Goal: Information Seeking & Learning: Find specific fact

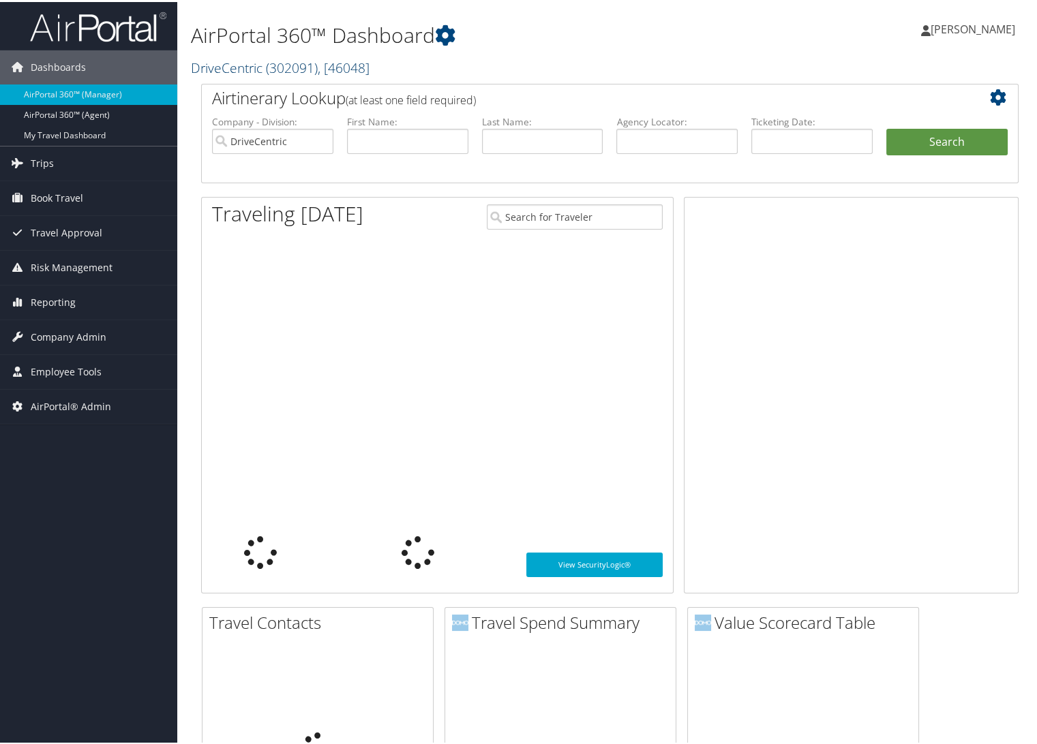
click at [259, 70] on link "DriveCentric ( 302091 ) , [ 46048 ]" at bounding box center [280, 66] width 179 height 18
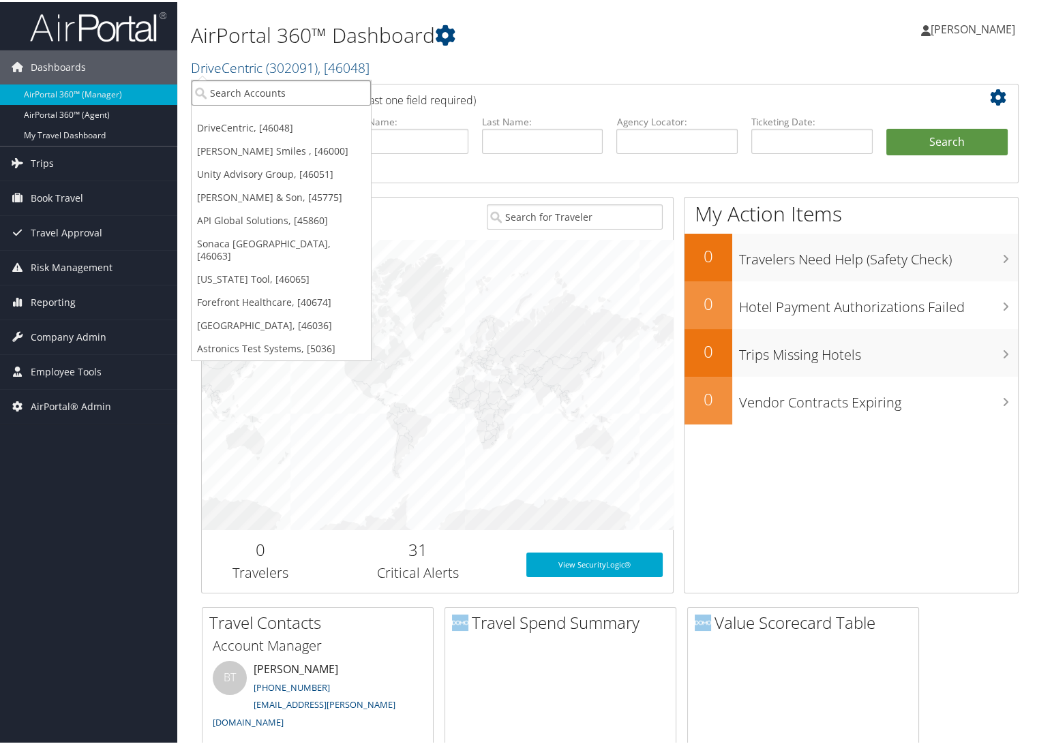
click at [250, 97] on input "search" at bounding box center [281, 90] width 179 height 25
type input "bridge investment"
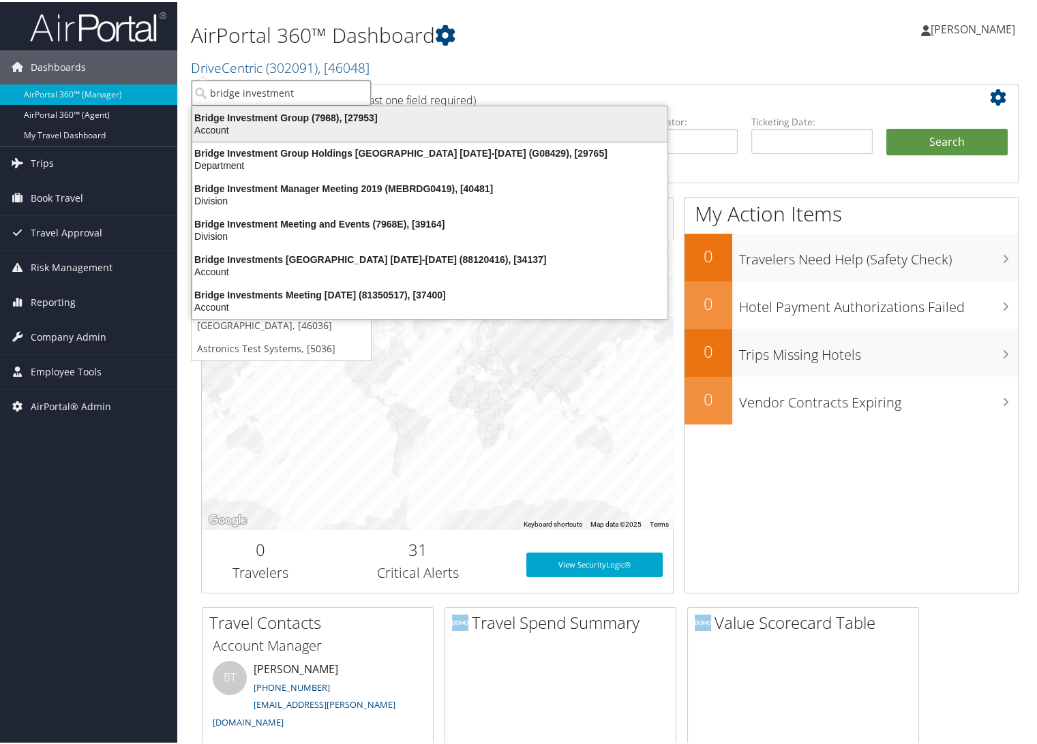
click at [303, 125] on div "Account" at bounding box center [430, 128] width 492 height 12
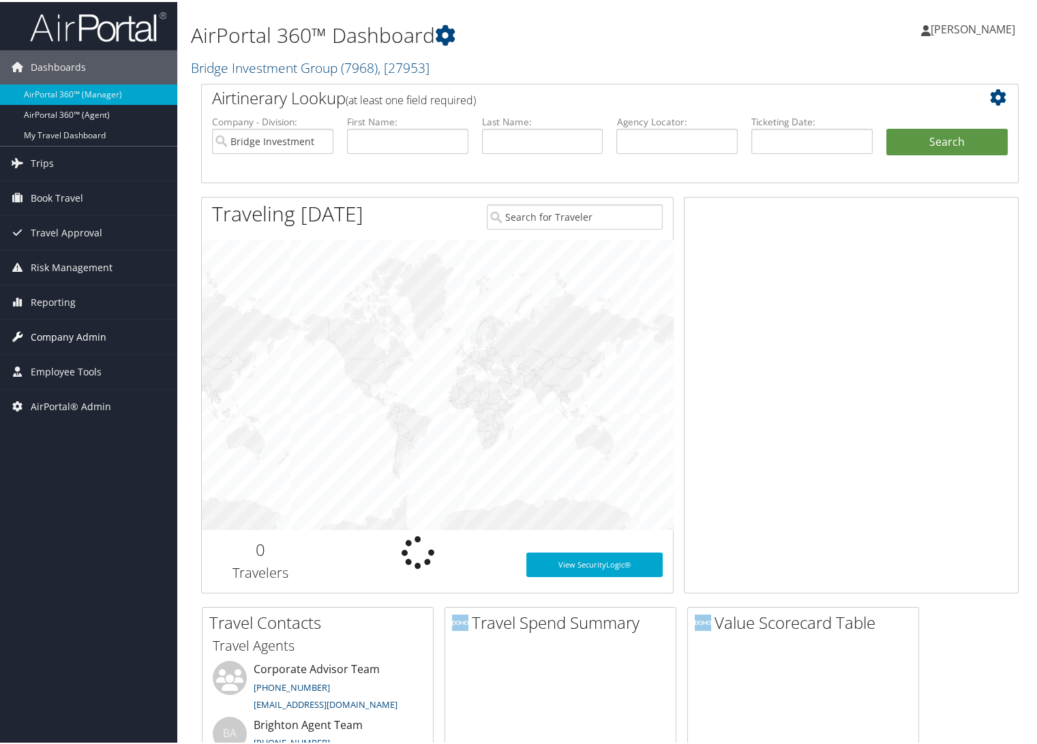
click at [61, 330] on span "Company Admin" at bounding box center [69, 335] width 76 height 34
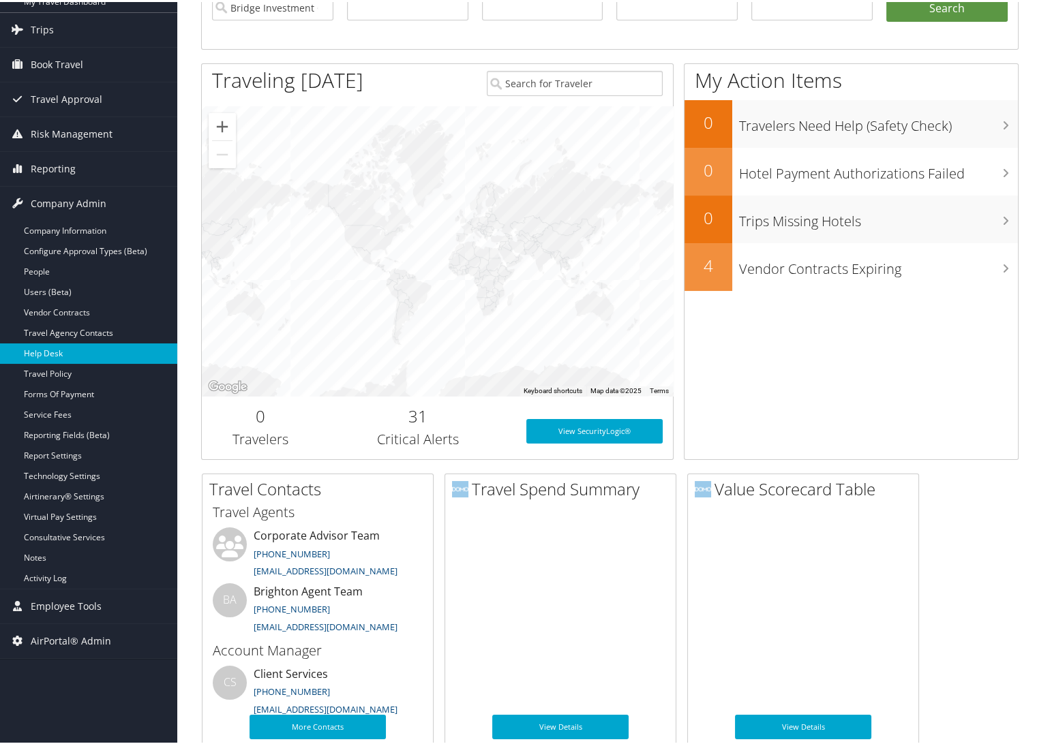
scroll to position [227, 0]
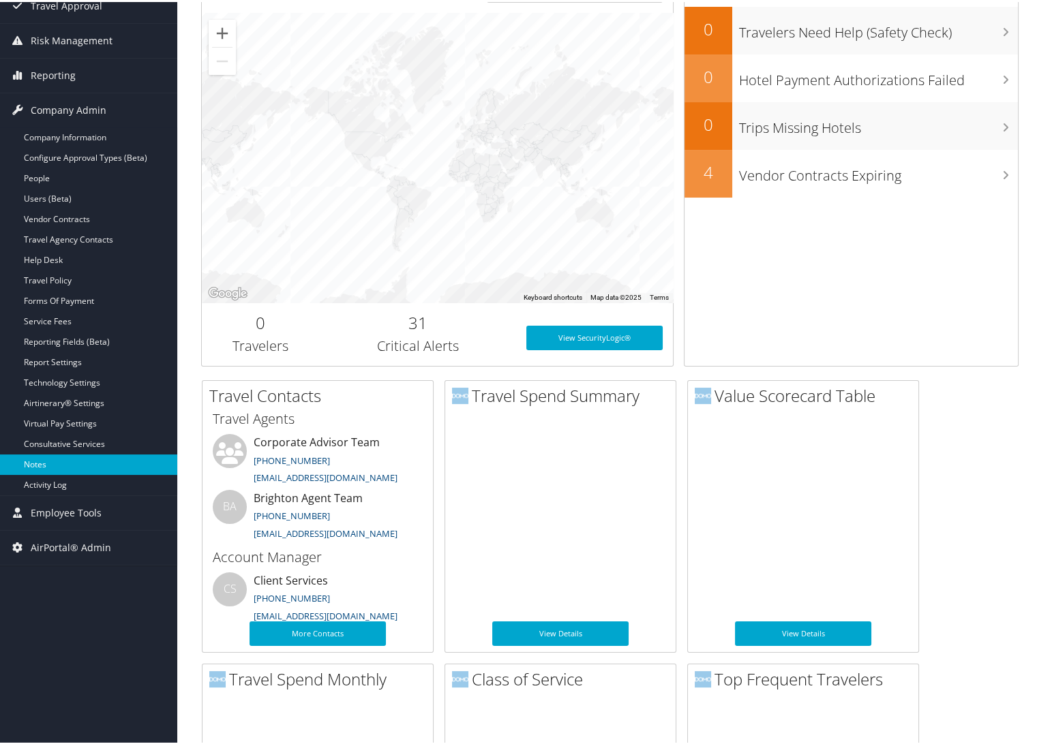
click at [36, 454] on link "Notes" at bounding box center [88, 463] width 177 height 20
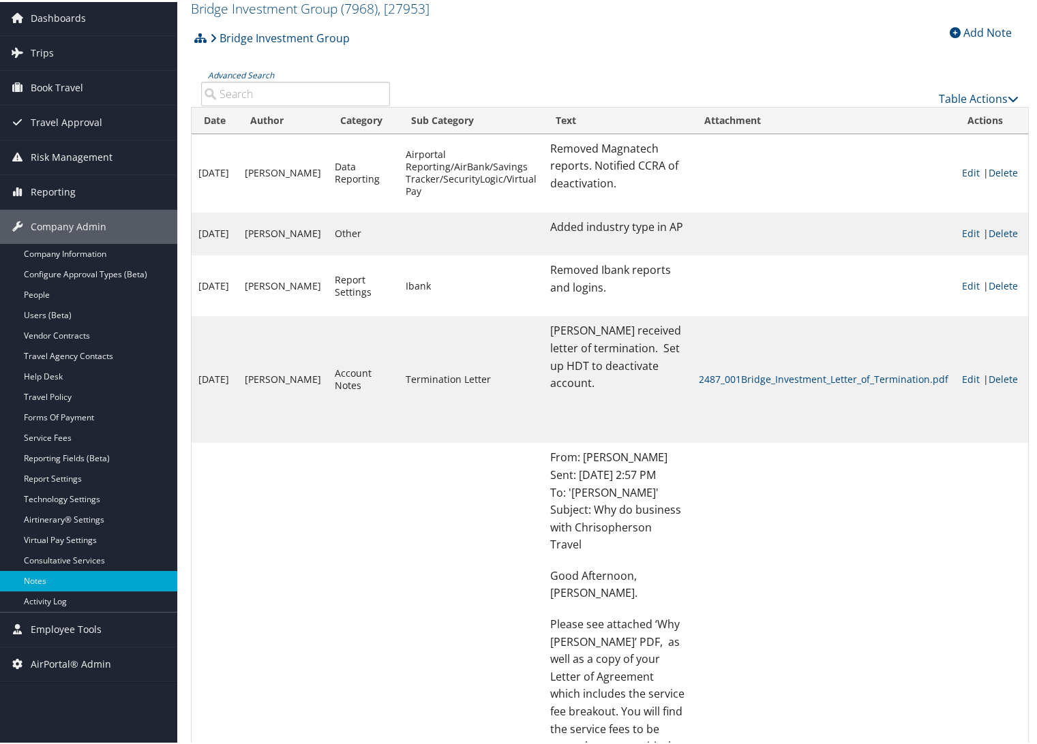
scroll to position [76, 0]
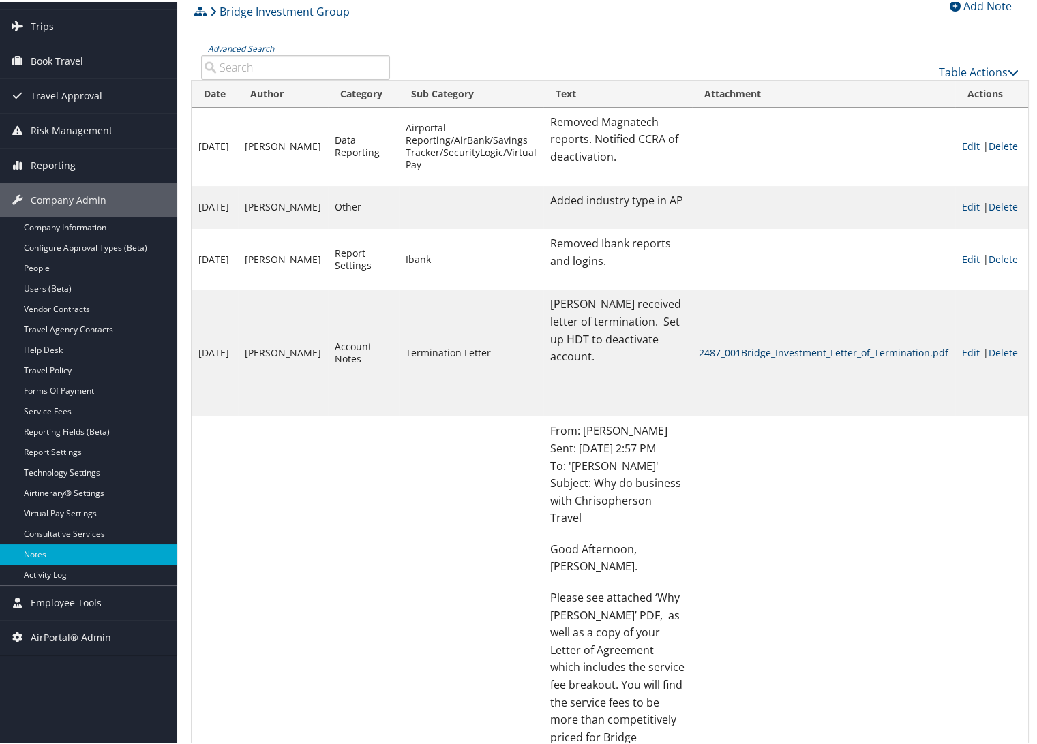
click at [841, 344] on link "2487_001Bridge_Investment_Letter_of_Termination.pdf" at bounding box center [824, 350] width 250 height 13
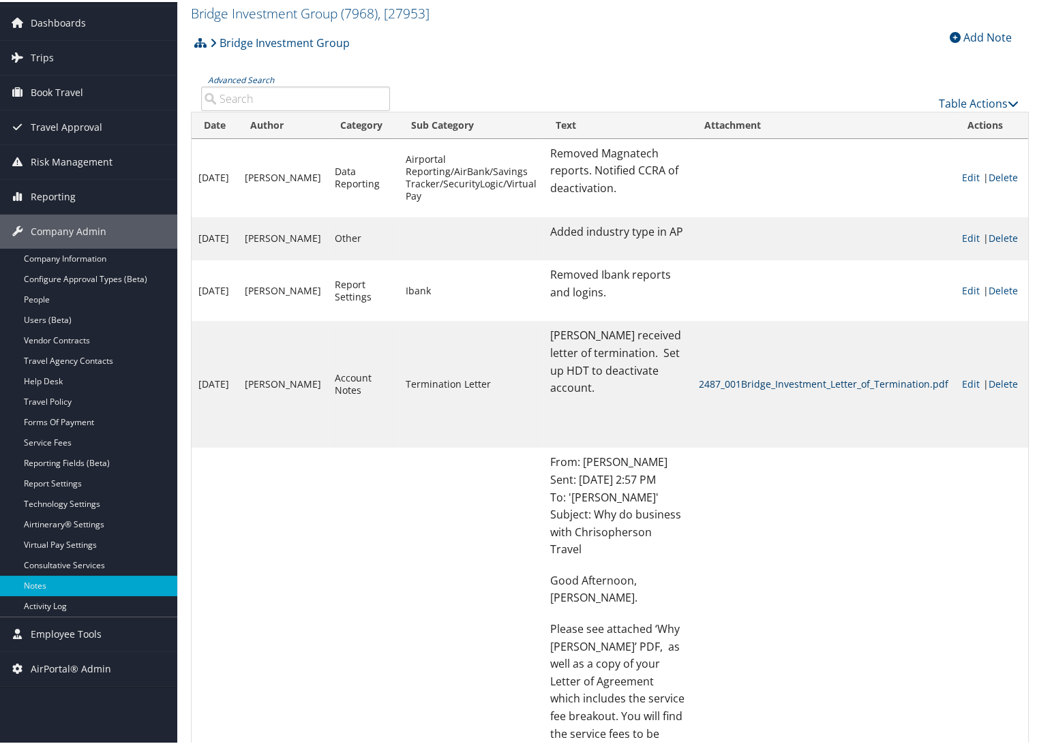
scroll to position [0, 0]
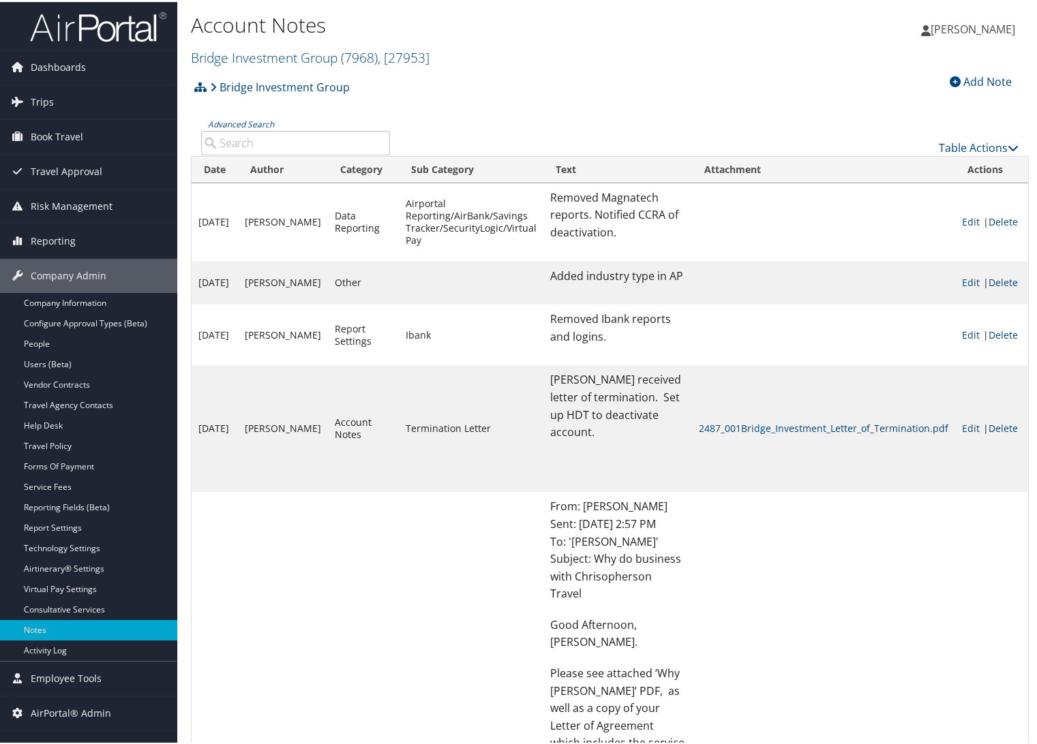
drag, startPoint x: 526, startPoint y: 380, endPoint x: 672, endPoint y: 422, distance: 151.0
click at [672, 422] on td "Per Lisa Roybal received letter of termination. Set up HDT to deactivate accoun…" at bounding box center [617, 426] width 149 height 127
click at [680, 471] on td "Per Lisa Roybal received letter of termination. Set up HDT to deactivate accoun…" at bounding box center [617, 426] width 149 height 127
drag, startPoint x: 545, startPoint y: 486, endPoint x: 680, endPoint y: 517, distance: 138.6
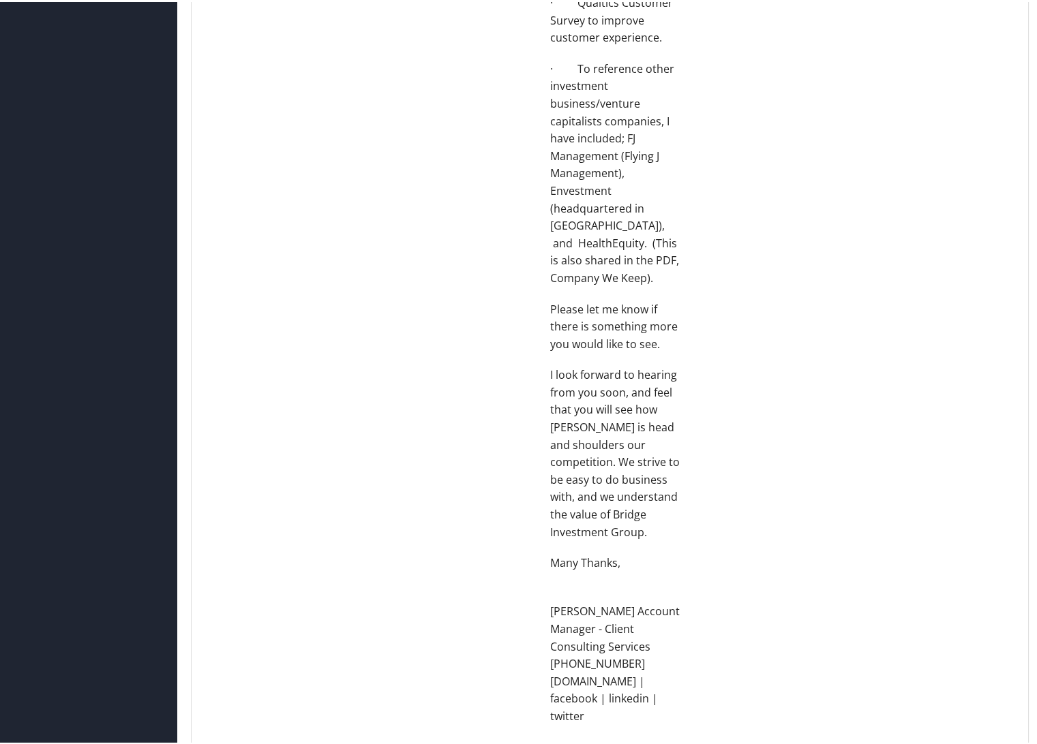
scroll to position [1515, 0]
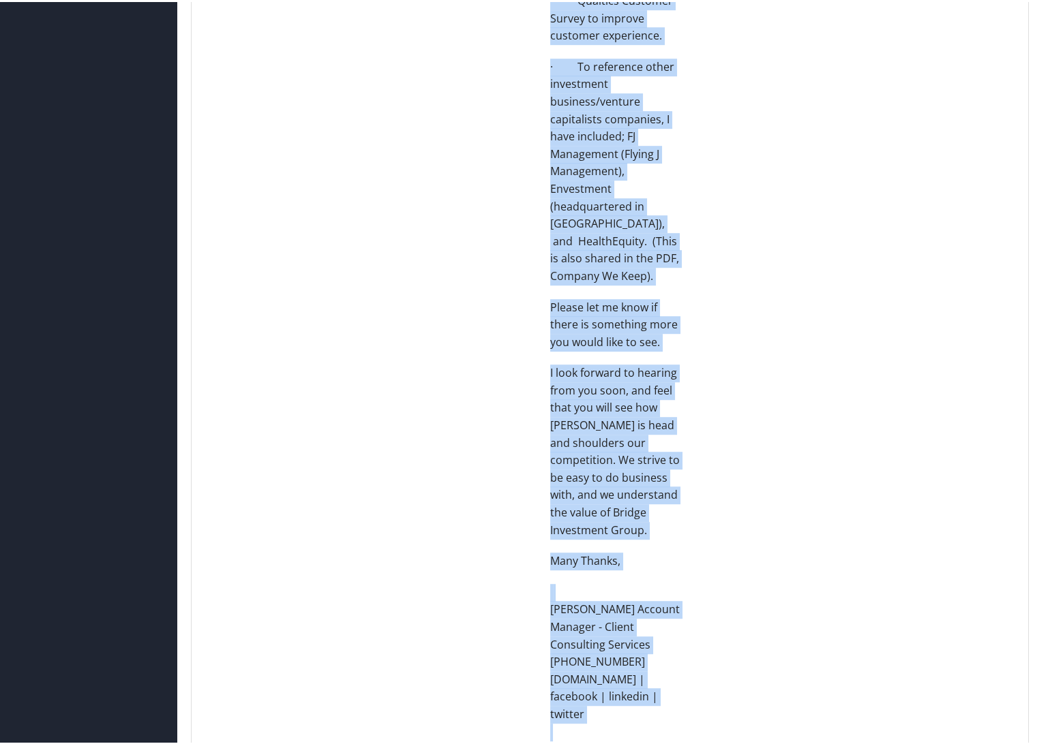
drag, startPoint x: 526, startPoint y: 481, endPoint x: 652, endPoint y: 538, distance: 138.2
copy td "From: Lisa Roybal Sent: Friday, January 18, 2019 2:57 PM To: 'Micah Brown' Subj…"
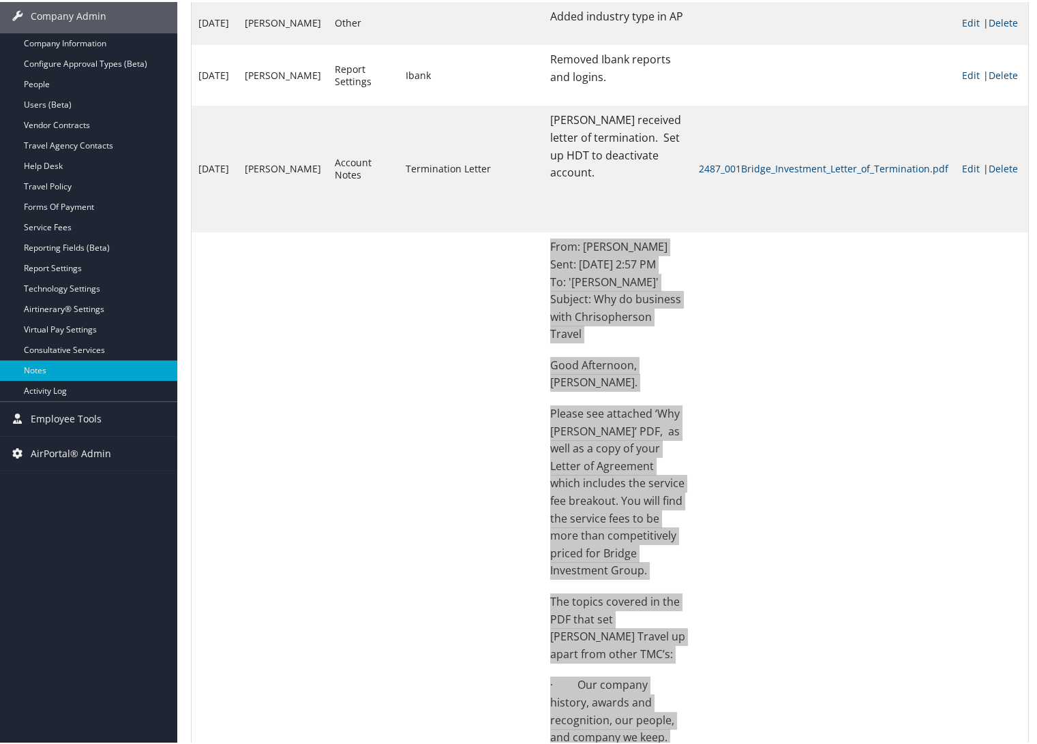
scroll to position [76, 0]
